Goal: Transaction & Acquisition: Book appointment/travel/reservation

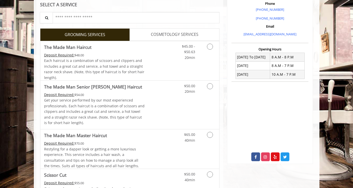
scroll to position [150, 0]
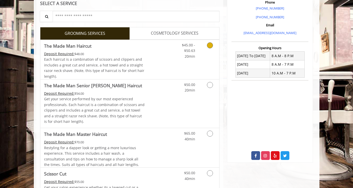
click at [211, 46] on icon "Grooming services" at bounding box center [210, 45] width 6 height 6
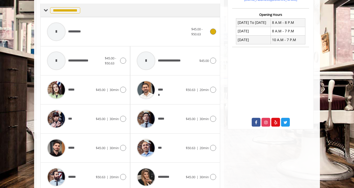
scroll to position [205, 0]
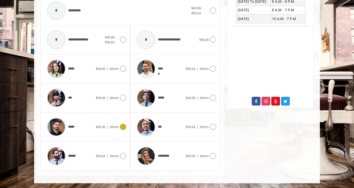
click at [124, 129] on icon at bounding box center [123, 127] width 6 height 6
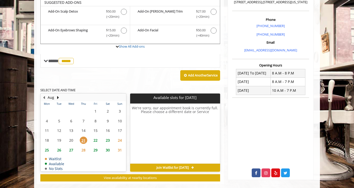
scroll to position [131, 0]
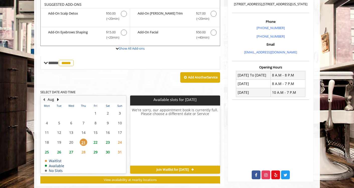
click at [120, 142] on span "24" at bounding box center [120, 142] width 8 height 7
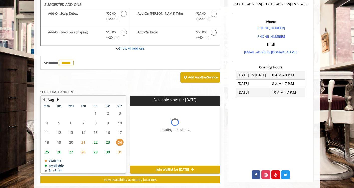
scroll to position [141, 0]
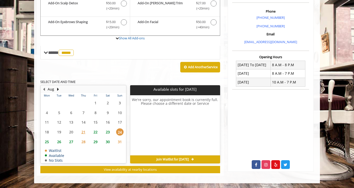
click at [108, 132] on span "23" at bounding box center [108, 131] width 8 height 7
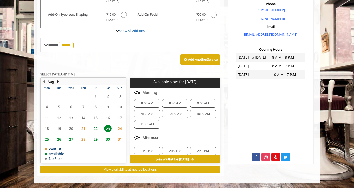
scroll to position [0, 0]
click at [149, 126] on span "11:30 AM" at bounding box center [147, 127] width 14 height 4
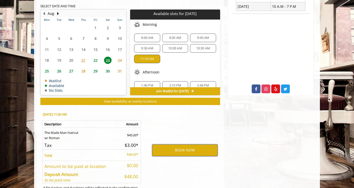
scroll to position [217, 0]
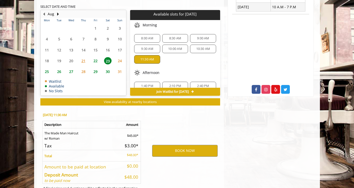
click at [199, 50] on span "10:30 AM" at bounding box center [203, 49] width 14 height 4
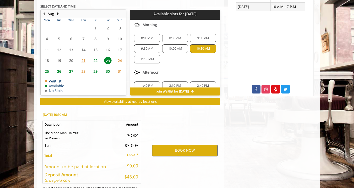
scroll to position [239, 0]
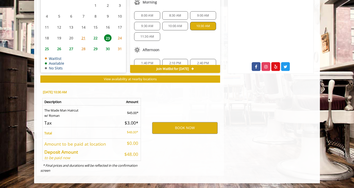
click at [179, 28] on span "10:00 AM" at bounding box center [175, 26] width 14 height 4
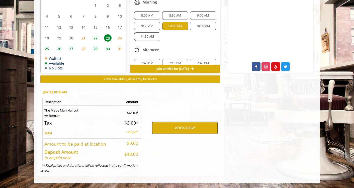
click at [180, 128] on button "BOOK NOW" at bounding box center [184, 128] width 65 height 12
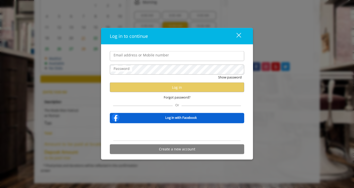
type input "**********"
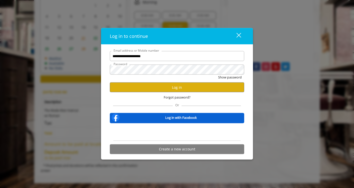
scroll to position [0, 0]
click at [187, 91] on button "Log in" at bounding box center [177, 87] width 134 height 10
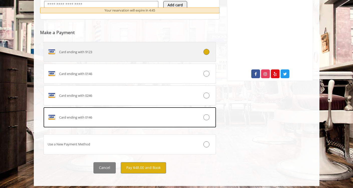
scroll to position [235, 0]
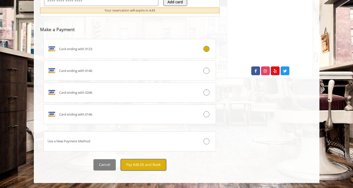
click at [136, 166] on button "Pay $48.00 and Book" at bounding box center [143, 164] width 45 height 11
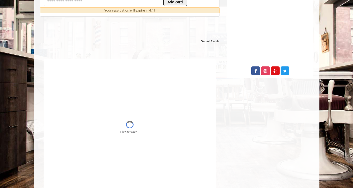
scroll to position [0, 0]
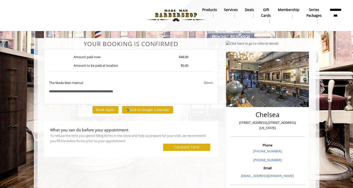
scroll to position [1, 0]
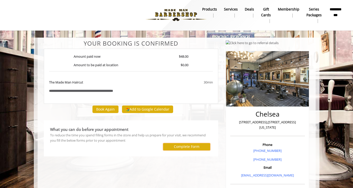
click at [180, 147] on label "Complete Form" at bounding box center [187, 147] width 26 height 4
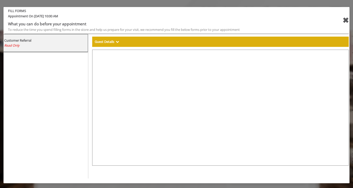
select select "***"
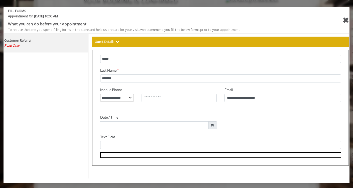
scroll to position [43, 0]
